Goal: Task Accomplishment & Management: Manage account settings

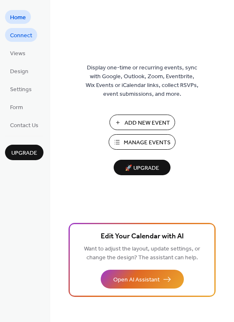
click at [25, 38] on span "Connect" at bounding box center [21, 35] width 22 height 9
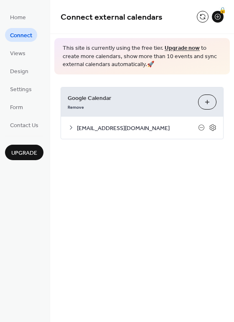
click at [69, 129] on icon at bounding box center [71, 127] width 7 height 7
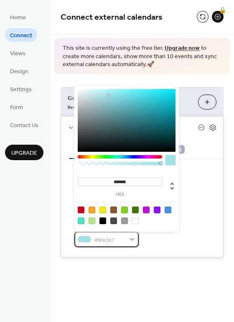
click at [128, 237] on div "#9fe1e7" at bounding box center [106, 239] width 64 height 15
click at [58, 235] on div "Google Calendar Remove Choose Calendars turbotoastershd@gmail.com Settings Cate…" at bounding box center [142, 172] width 184 height 196
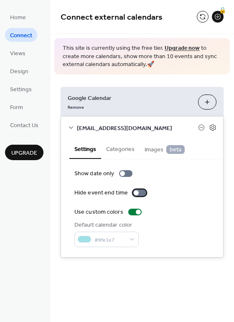
click at [138, 194] on div at bounding box center [139, 192] width 13 height 7
click at [145, 192] on label "Hide event end time" at bounding box center [111, 192] width 75 height 9
click at [135, 192] on div at bounding box center [139, 192] width 13 height 7
click at [126, 173] on div at bounding box center [125, 173] width 13 height 7
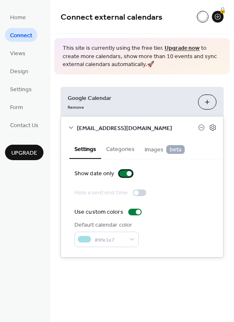
click at [122, 173] on div at bounding box center [125, 173] width 13 height 7
click at [126, 155] on button "Categories" at bounding box center [120, 148] width 38 height 19
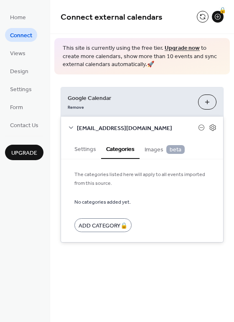
click at [143, 150] on button "Images beta" at bounding box center [165, 149] width 50 height 20
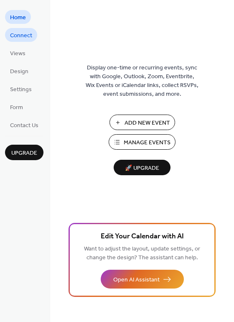
click at [16, 35] on span "Connect" at bounding box center [21, 35] width 22 height 9
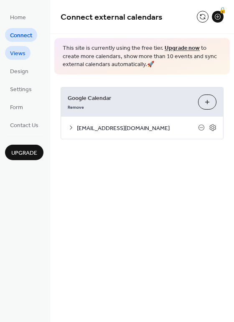
click at [19, 53] on span "Views" at bounding box center [17, 53] width 15 height 9
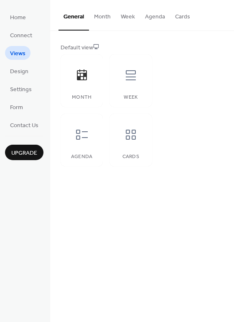
click at [104, 16] on button "Month" at bounding box center [102, 15] width 27 height 30
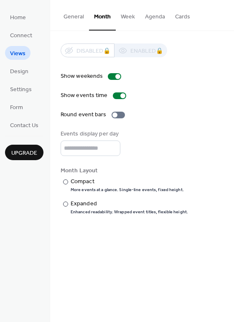
click at [130, 16] on button "Week" at bounding box center [128, 15] width 24 height 30
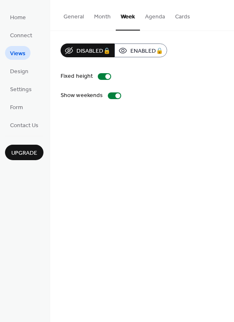
click at [164, 20] on button "Agenda" at bounding box center [155, 15] width 30 height 30
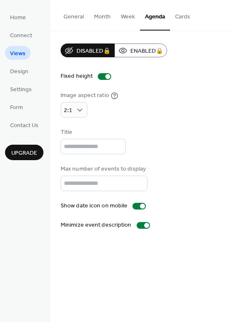
click at [181, 17] on button "Cards" at bounding box center [182, 15] width 25 height 30
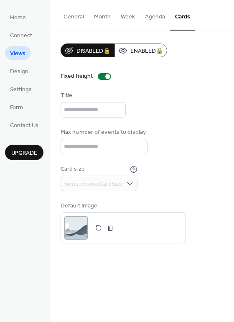
click at [72, 17] on button "General" at bounding box center [74, 15] width 31 height 30
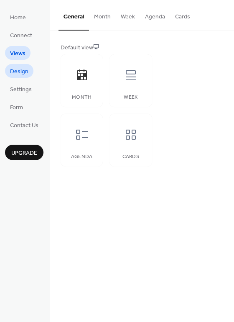
click at [16, 70] on span "Design" at bounding box center [19, 71] width 18 height 9
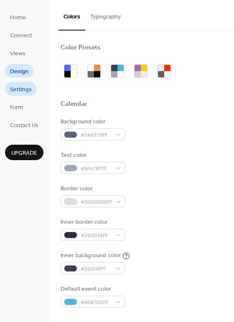
click at [23, 85] on span "Settings" at bounding box center [21, 89] width 22 height 9
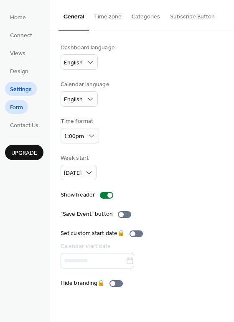
click at [17, 108] on span "Form" at bounding box center [16, 107] width 13 height 9
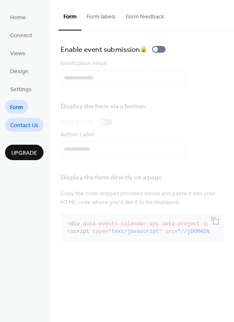
click at [22, 127] on span "Contact Us" at bounding box center [24, 125] width 28 height 9
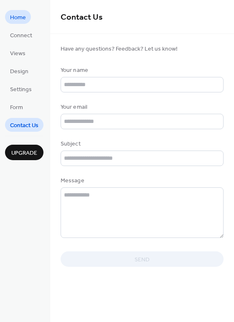
click at [25, 18] on span "Home" at bounding box center [18, 17] width 16 height 9
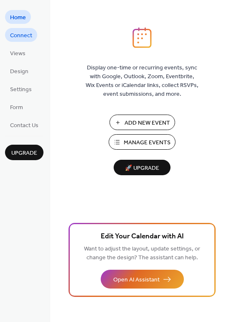
click at [27, 34] on span "Connect" at bounding box center [21, 35] width 22 height 9
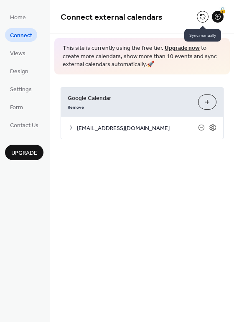
click at [204, 17] on button at bounding box center [203, 17] width 12 height 12
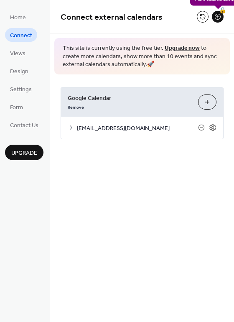
click at [216, 16] on div "🔒" at bounding box center [218, 17] width 12 height 12
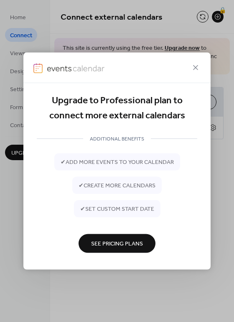
click at [187, 69] on div at bounding box center [116, 68] width 187 height 31
click at [196, 66] on icon at bounding box center [196, 68] width 10 height 10
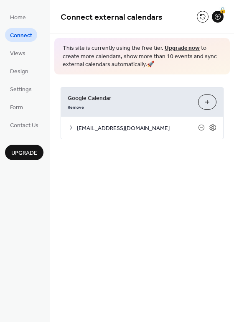
click at [70, 127] on icon at bounding box center [71, 127] width 7 height 7
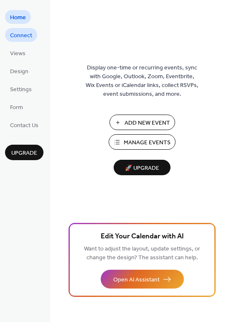
click at [29, 35] on span "Connect" at bounding box center [21, 35] width 22 height 9
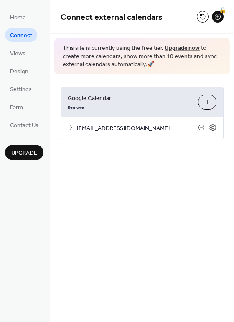
click at [209, 15] on div "🔒" at bounding box center [210, 17] width 27 height 12
click at [203, 16] on button at bounding box center [203, 17] width 12 height 12
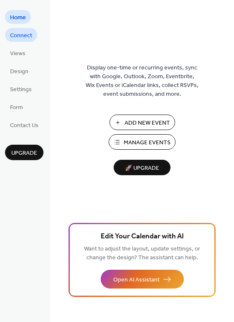
click at [24, 38] on span "Connect" at bounding box center [21, 35] width 22 height 9
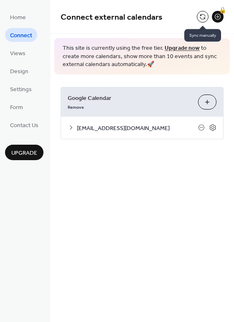
click at [203, 16] on button at bounding box center [203, 17] width 12 height 12
